Goal: Task Accomplishment & Management: Use online tool/utility

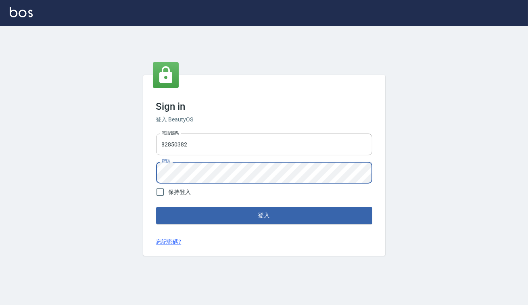
click at [156, 207] on button "登入" at bounding box center [264, 215] width 216 height 17
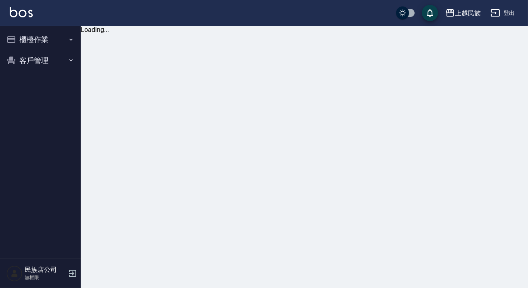
click at [56, 40] on button "櫃檯作業" at bounding box center [40, 39] width 74 height 21
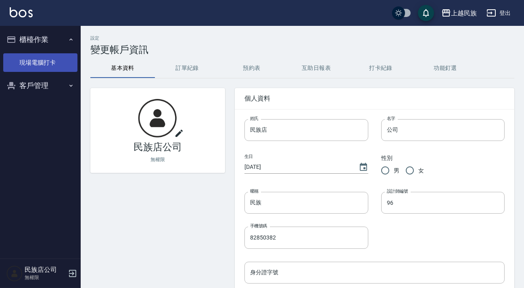
click at [34, 57] on ul "現場電腦打卡" at bounding box center [40, 62] width 74 height 25
click at [30, 60] on link "現場電腦打卡" at bounding box center [40, 62] width 74 height 19
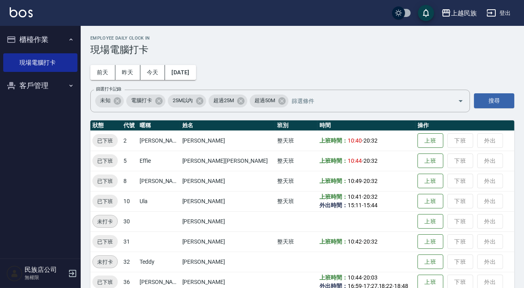
scroll to position [14, 0]
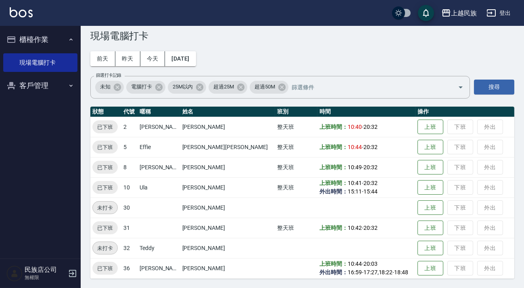
click at [442, 226] on td "上班 下班 外出" at bounding box center [465, 228] width 99 height 20
